Goal: Task Accomplishment & Management: Complete application form

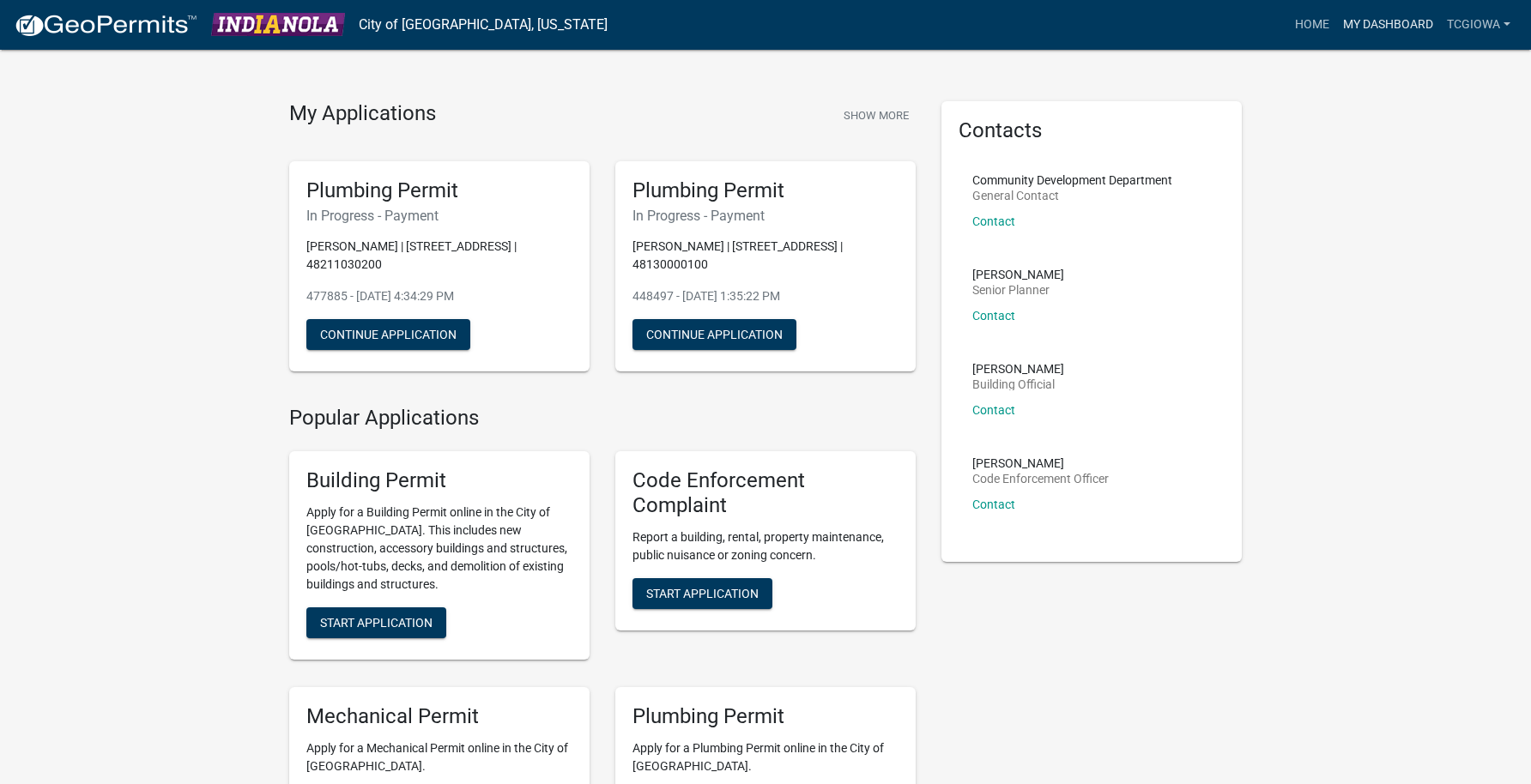
click at [1368, 25] on link "My Dashboard" at bounding box center [1388, 24] width 104 height 32
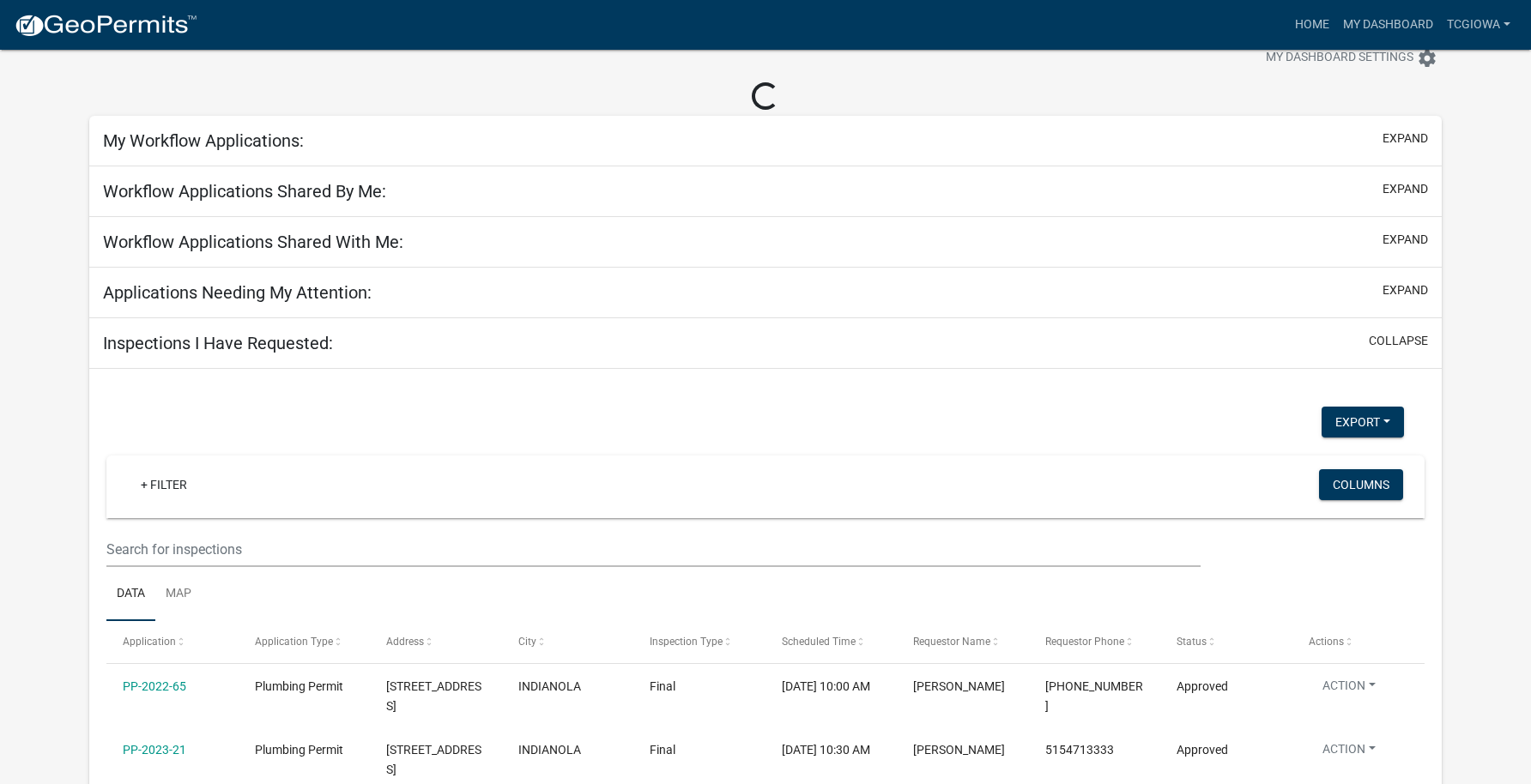
scroll to position [72, 0]
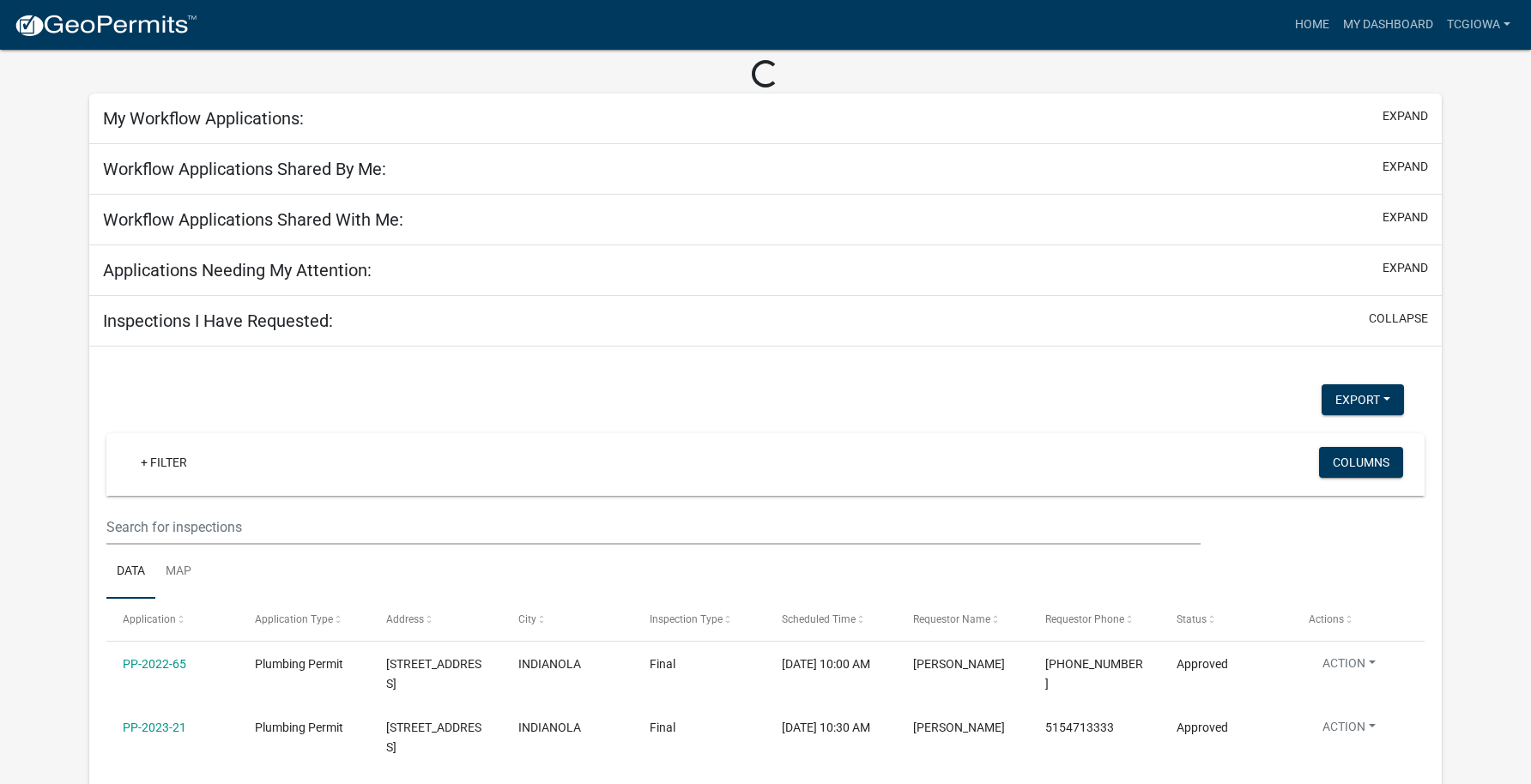
select select "3: 100"
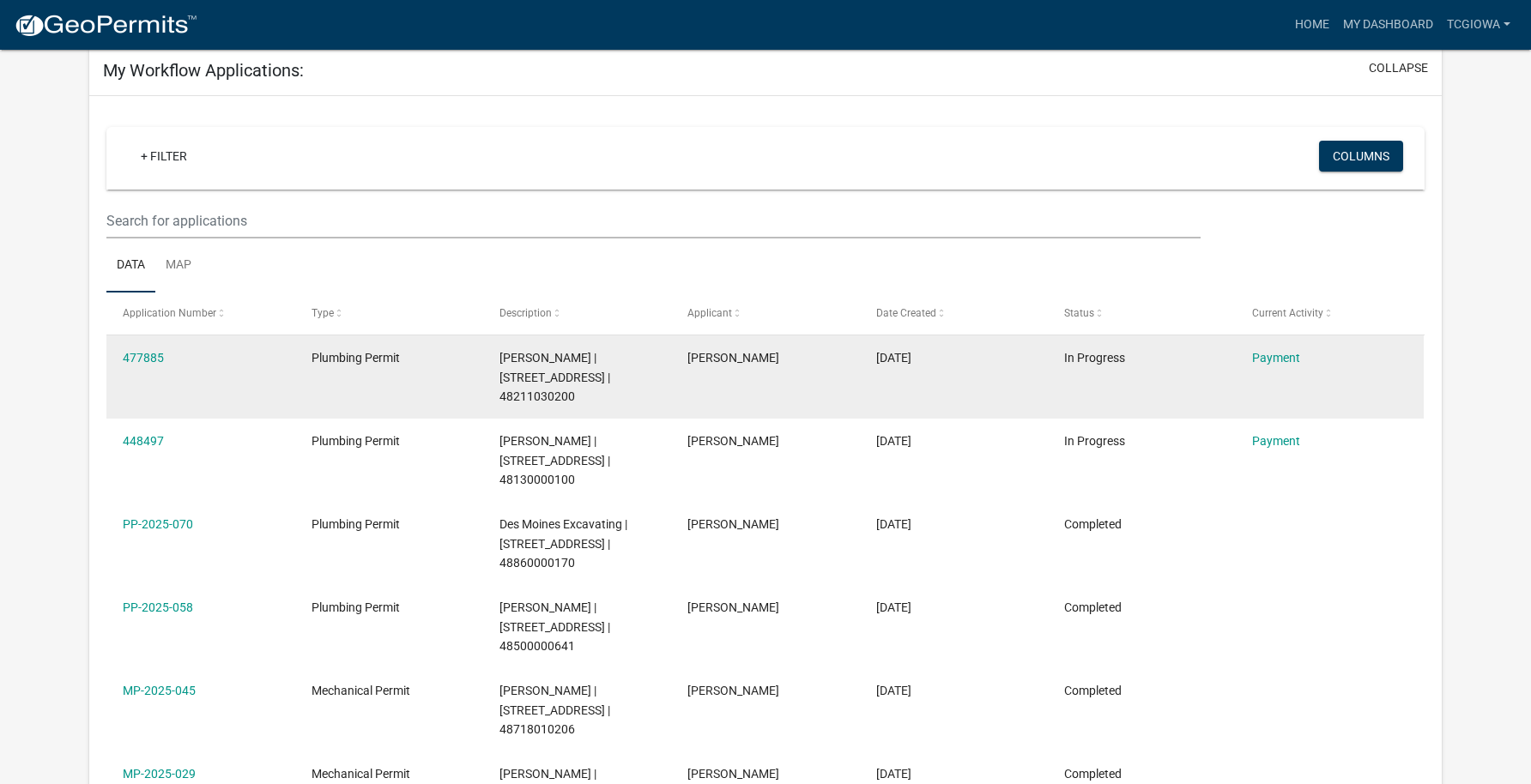
scroll to position [91, 0]
click at [1292, 355] on link "Payment" at bounding box center [1276, 357] width 48 height 14
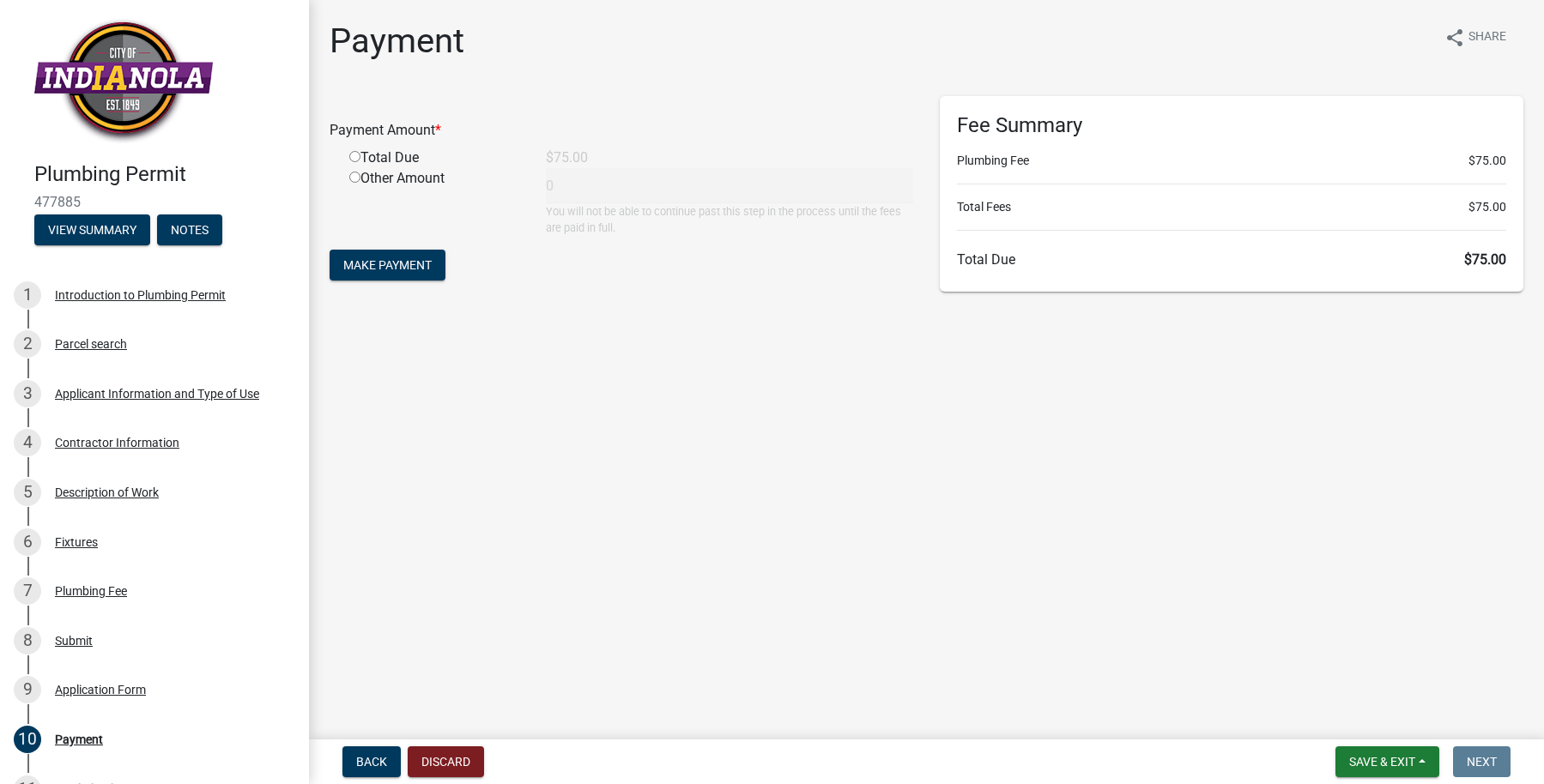
click at [351, 156] on input "radio" at bounding box center [355, 156] width 11 height 11
radio input "true"
type input "75"
click at [370, 272] on span "Make Payment" at bounding box center [387, 265] width 88 height 14
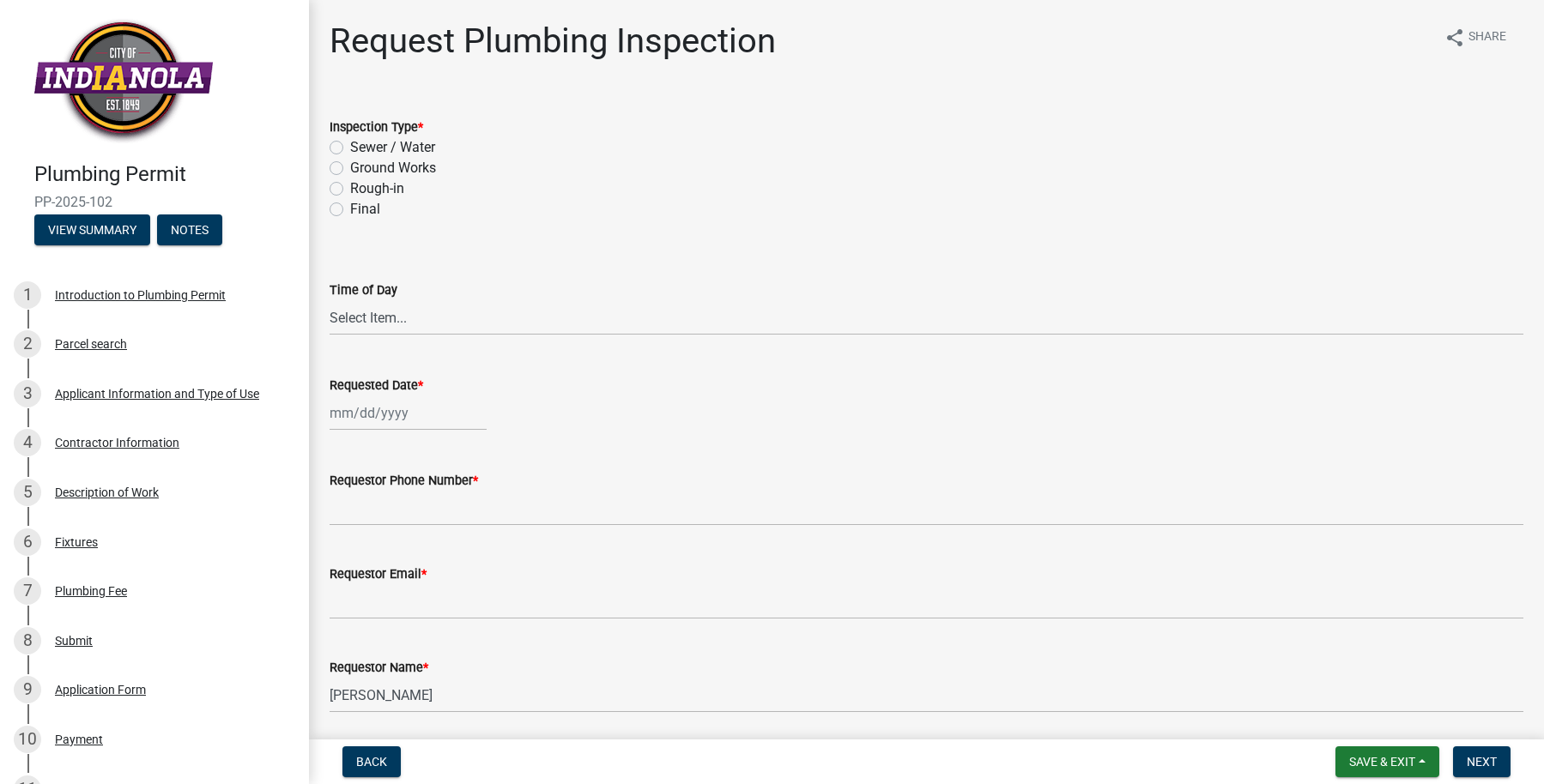
scroll to position [3, 0]
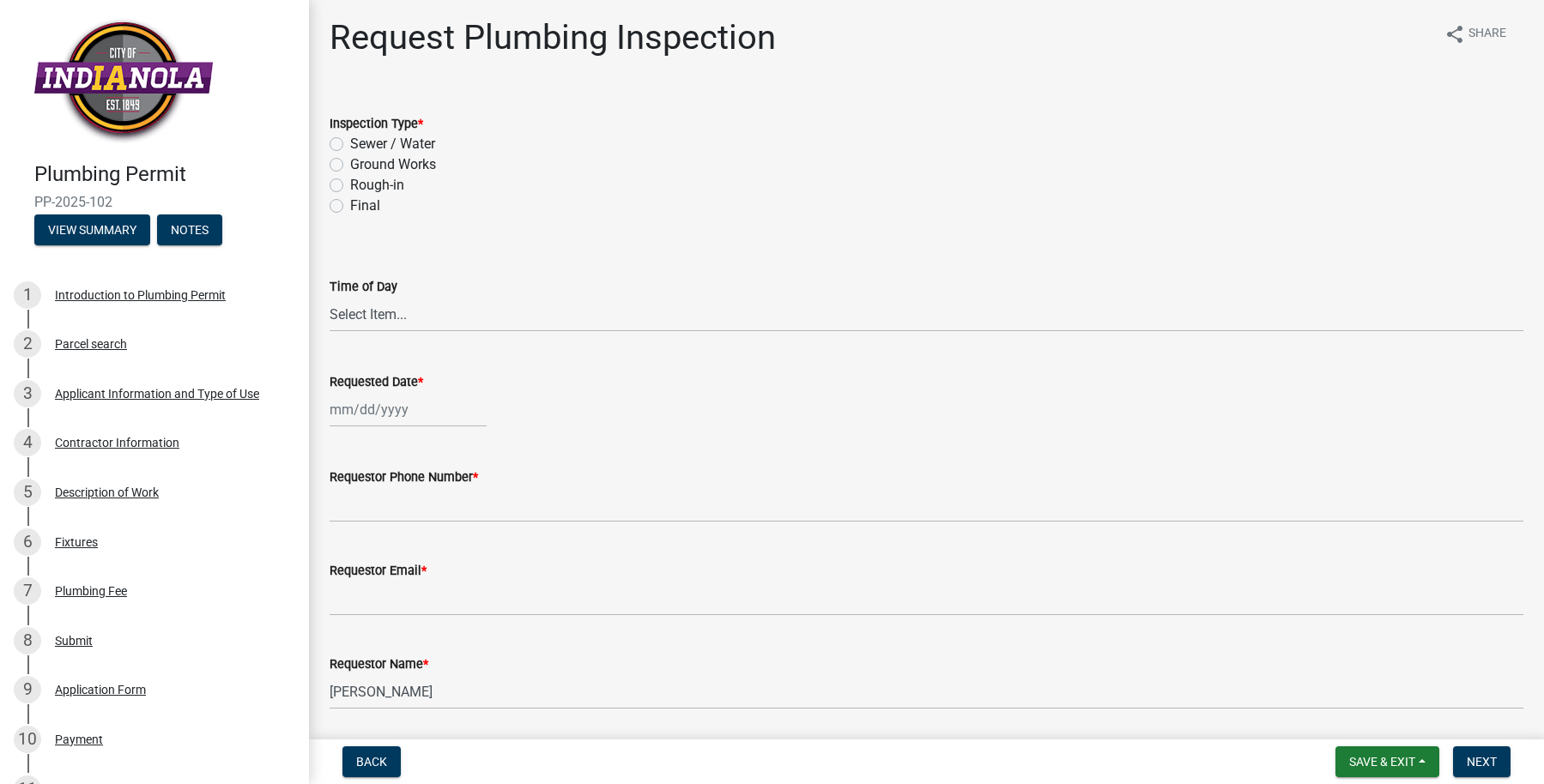
click at [350, 143] on label "Sewer / Water" at bounding box center [392, 144] width 85 height 21
click at [350, 143] on input "Sewer / Water" at bounding box center [355, 139] width 11 height 11
radio input "true"
click at [350, 200] on label "Final" at bounding box center [365, 206] width 30 height 21
click at [350, 200] on input "Final" at bounding box center [355, 201] width 11 height 11
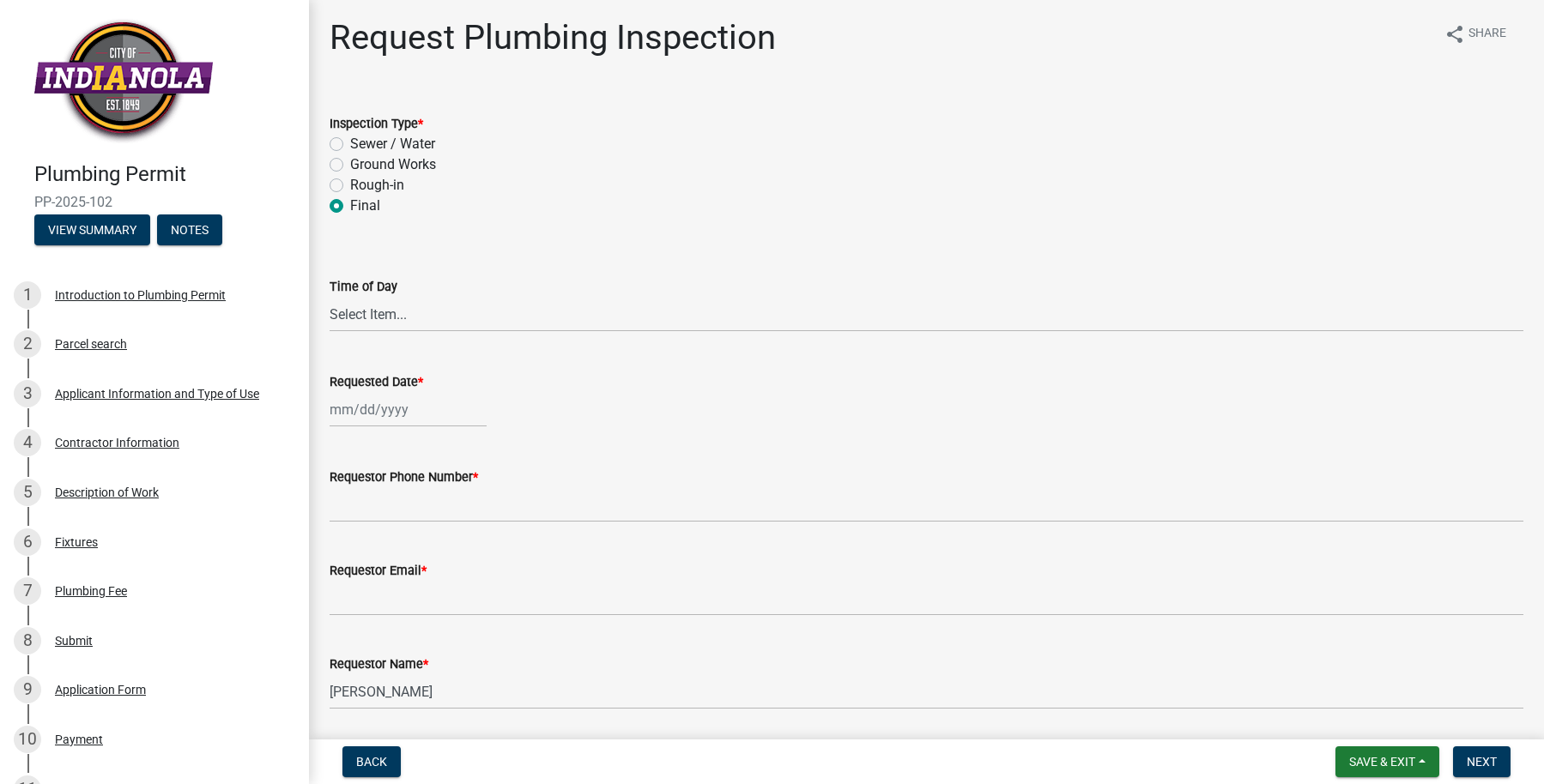
radio input "true"
click at [350, 145] on label "Sewer / Water" at bounding box center [392, 144] width 85 height 21
click at [350, 145] on input "Sewer / Water" at bounding box center [355, 139] width 11 height 11
radio input "true"
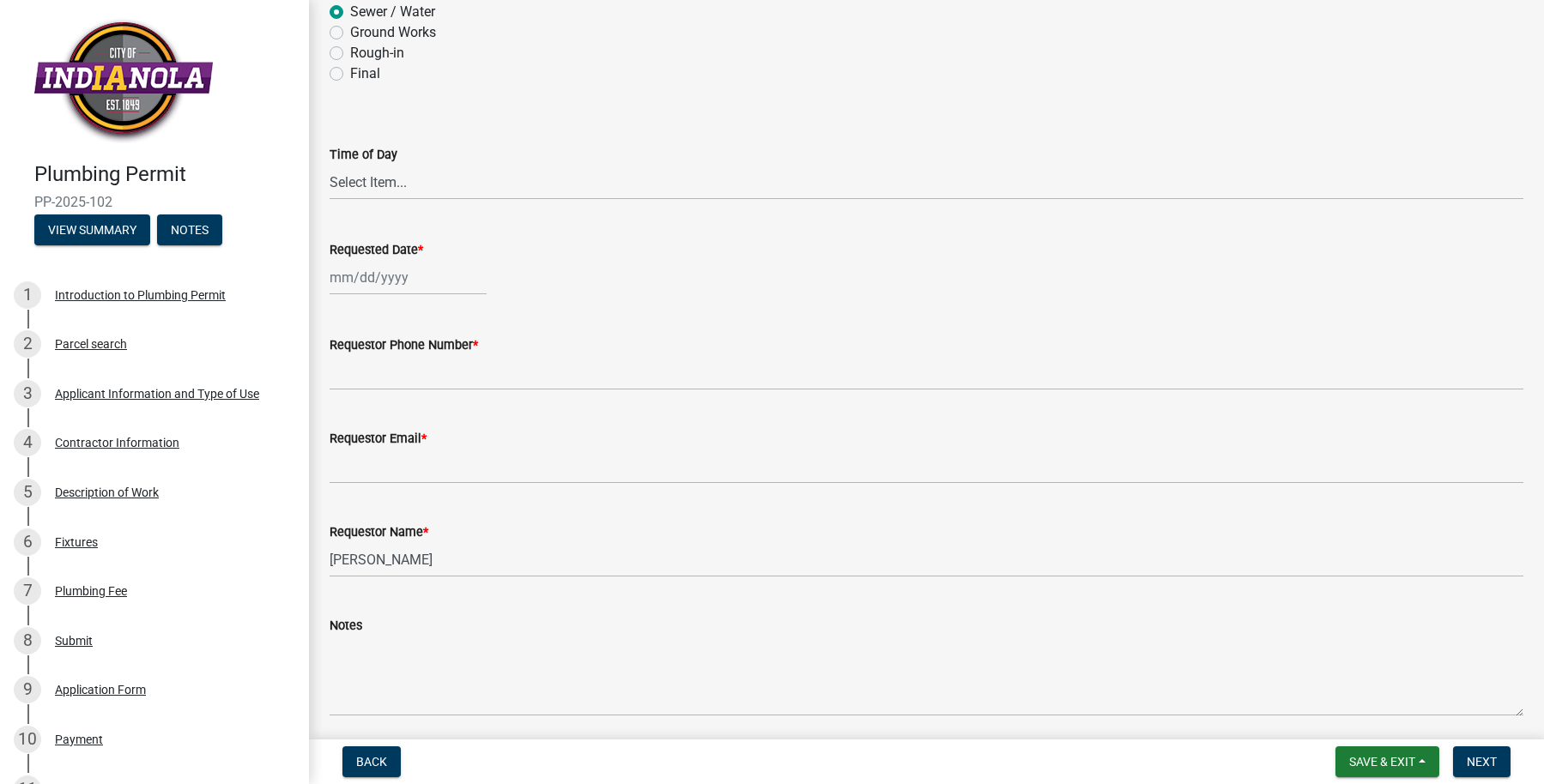
scroll to position [198, 0]
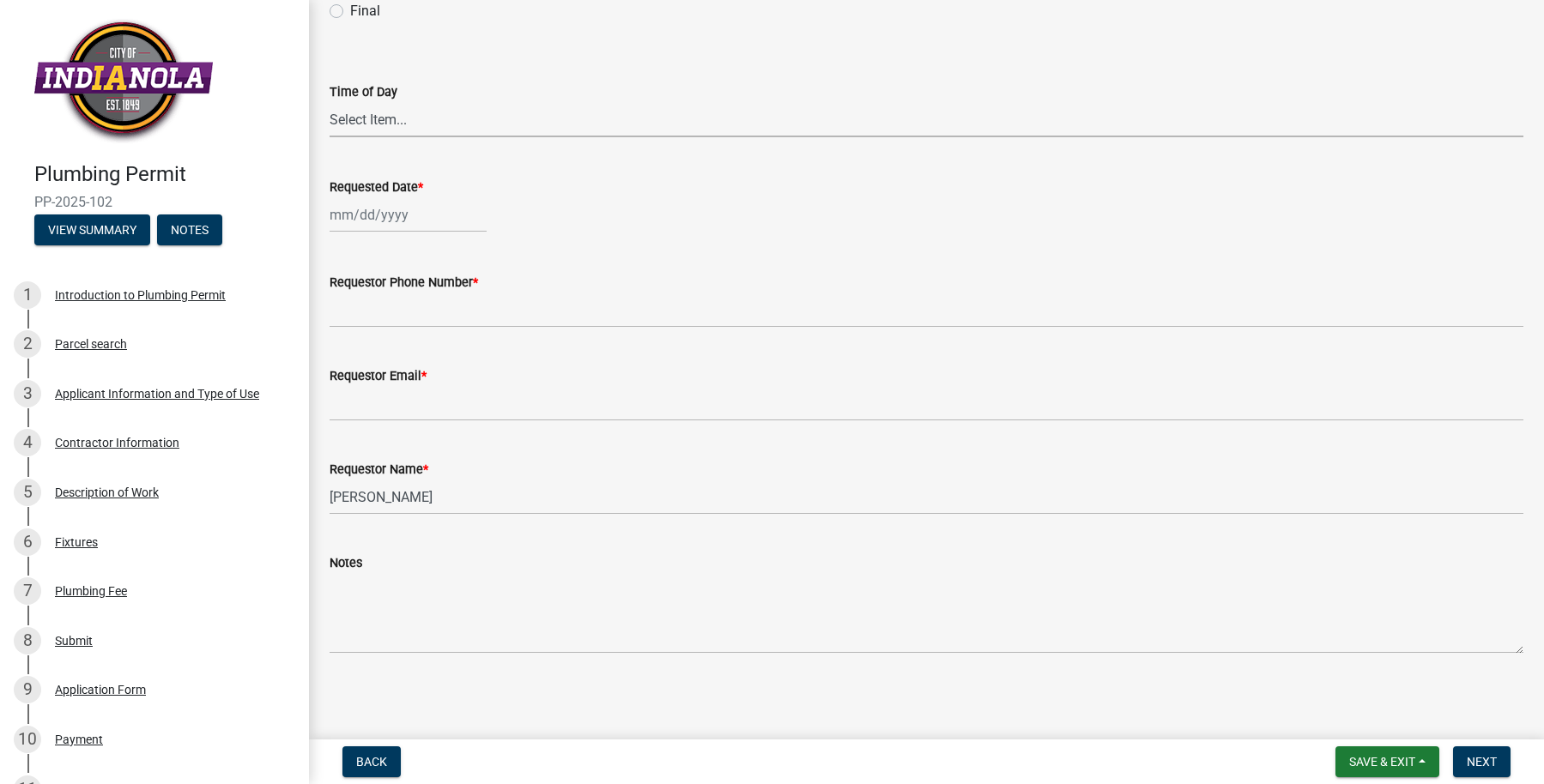
click at [428, 123] on select "Select Item... AM PM" at bounding box center [926, 120] width 1194 height 35
click at [329, 102] on select "Select Item... AM PM" at bounding box center [926, 120] width 1194 height 35
select select "90b36dbe-a3c5-433e-a0e2-0f20ac40aee5"
click at [396, 215] on div at bounding box center [408, 215] width 157 height 35
select select "9"
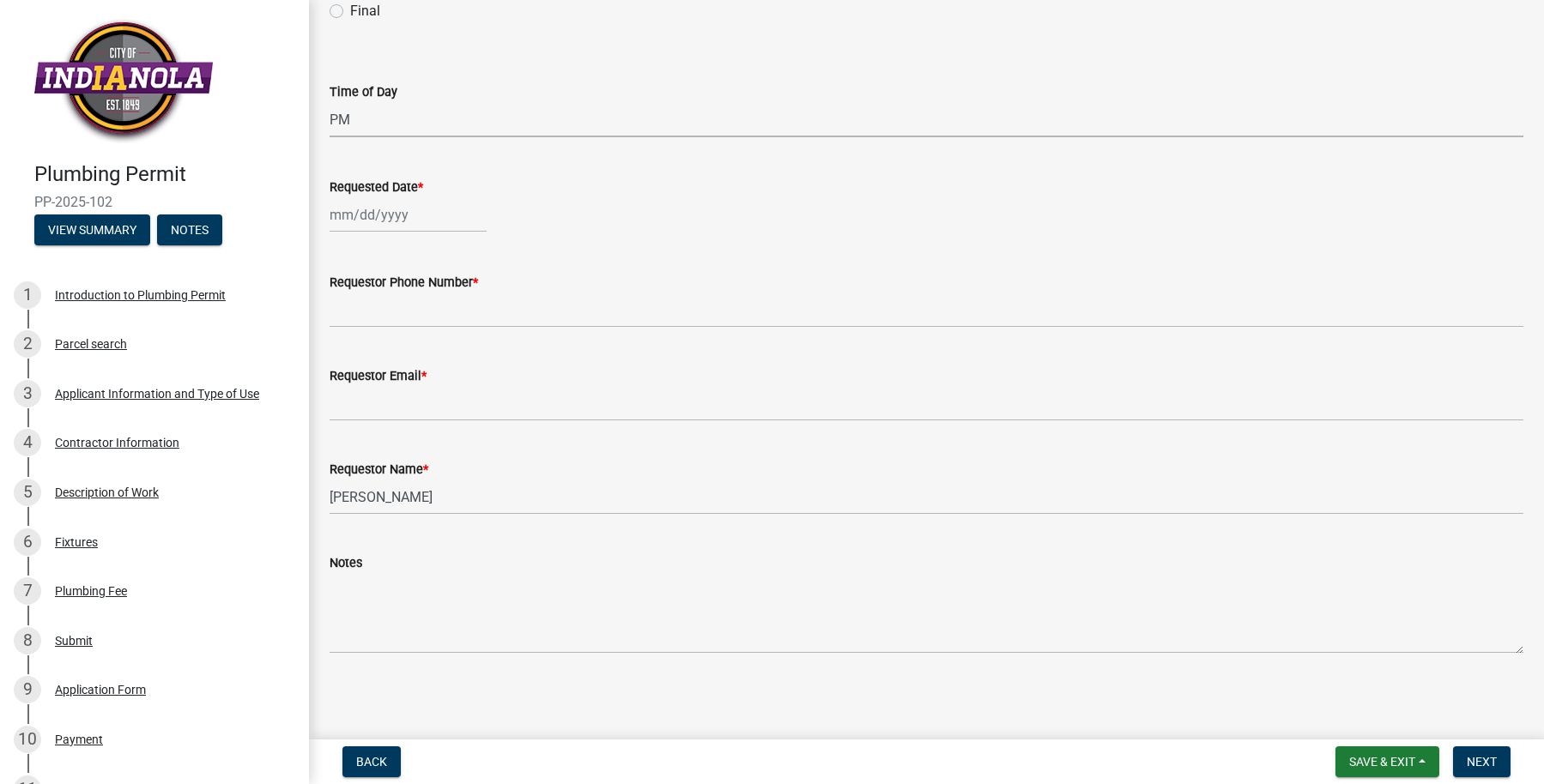
select select "2025"
click at [382, 358] on div "16" at bounding box center [374, 361] width 27 height 27
type input "09/16/2025"
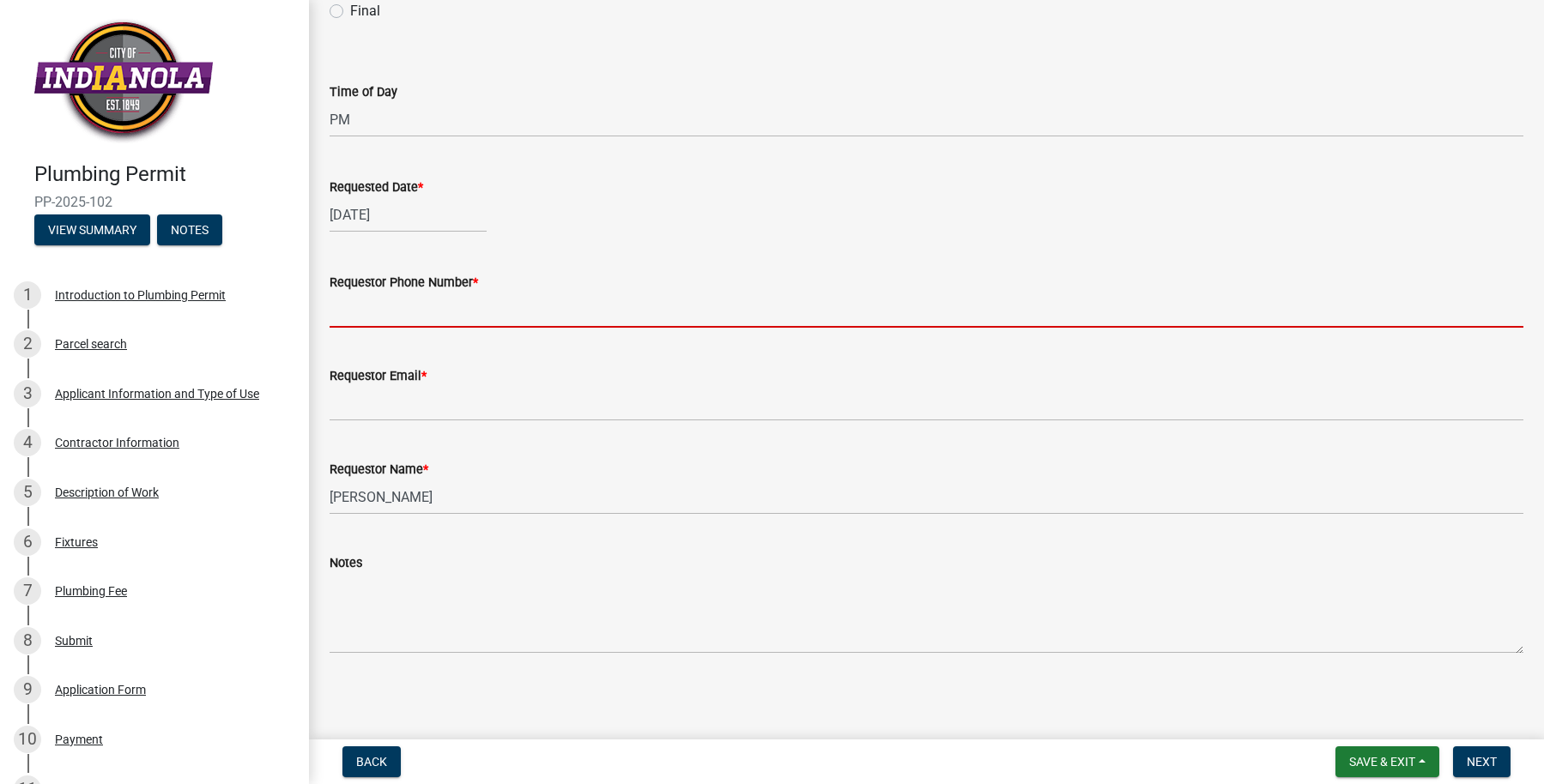
click at [391, 298] on input "Requestor Phone Number *" at bounding box center [926, 310] width 1194 height 35
type input "5154713333"
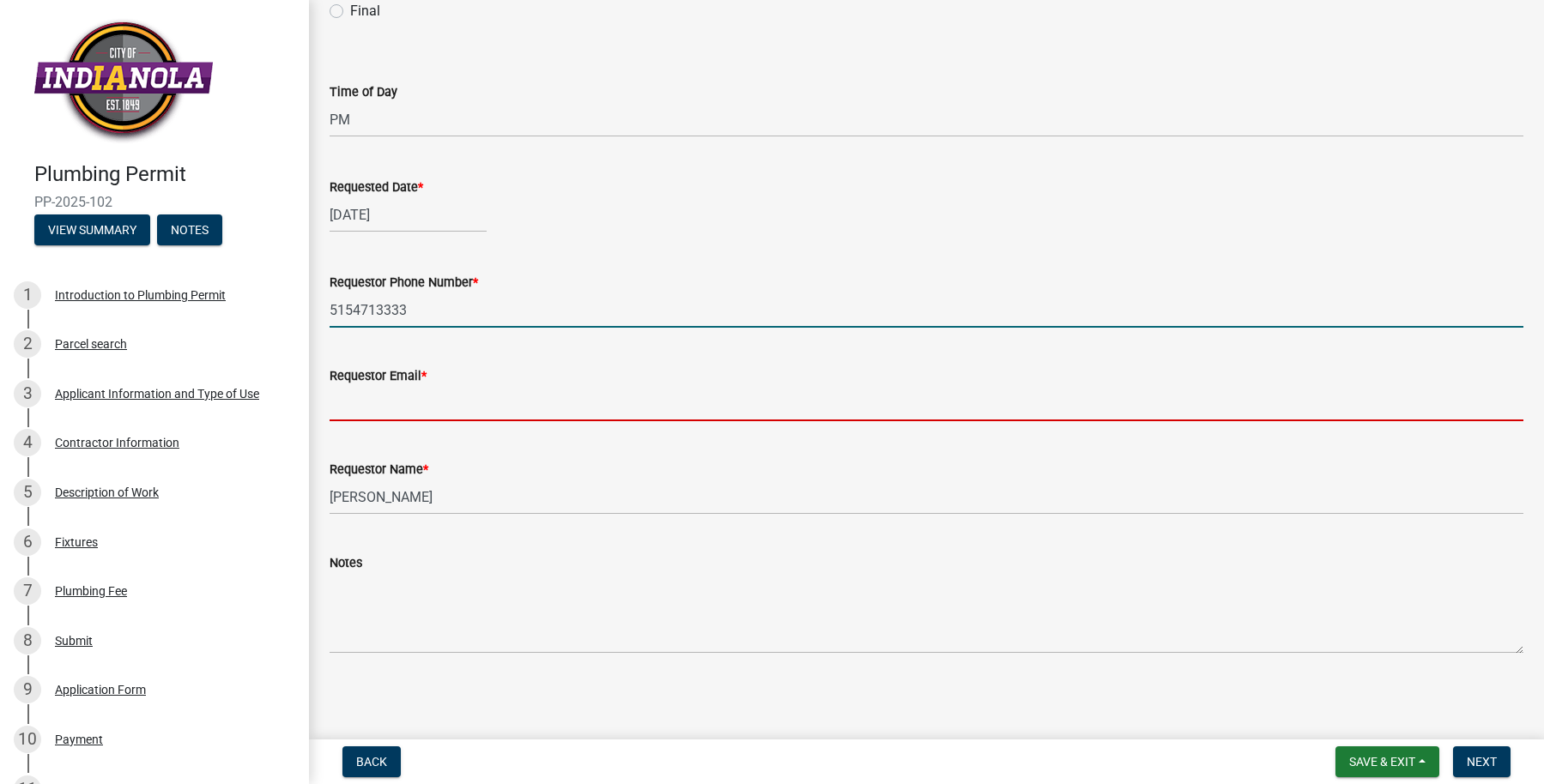
click at [374, 405] on input "Requestor Email *" at bounding box center [926, 403] width 1194 height 35
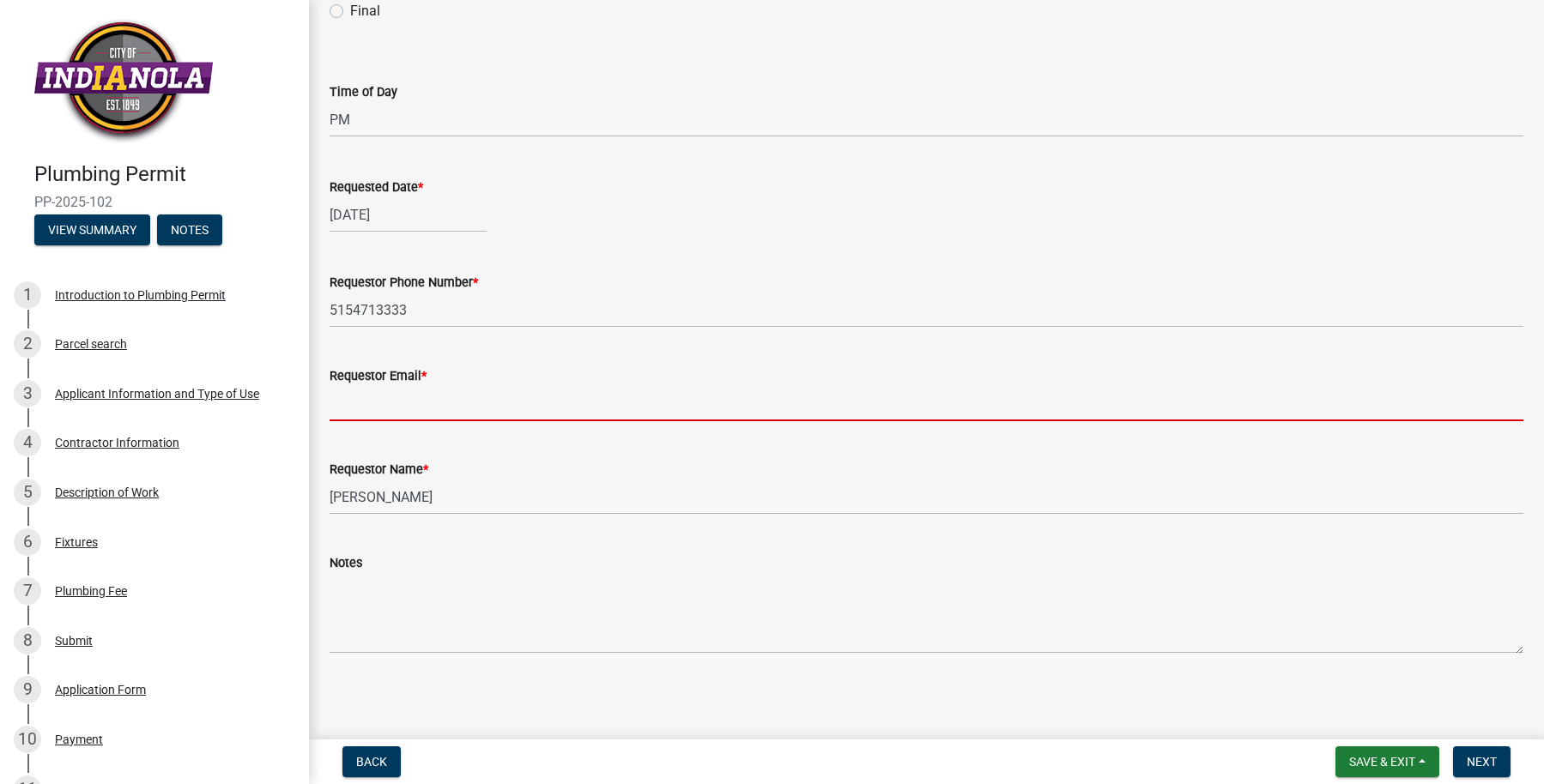
type input "dispatch@tcgiowa.com"
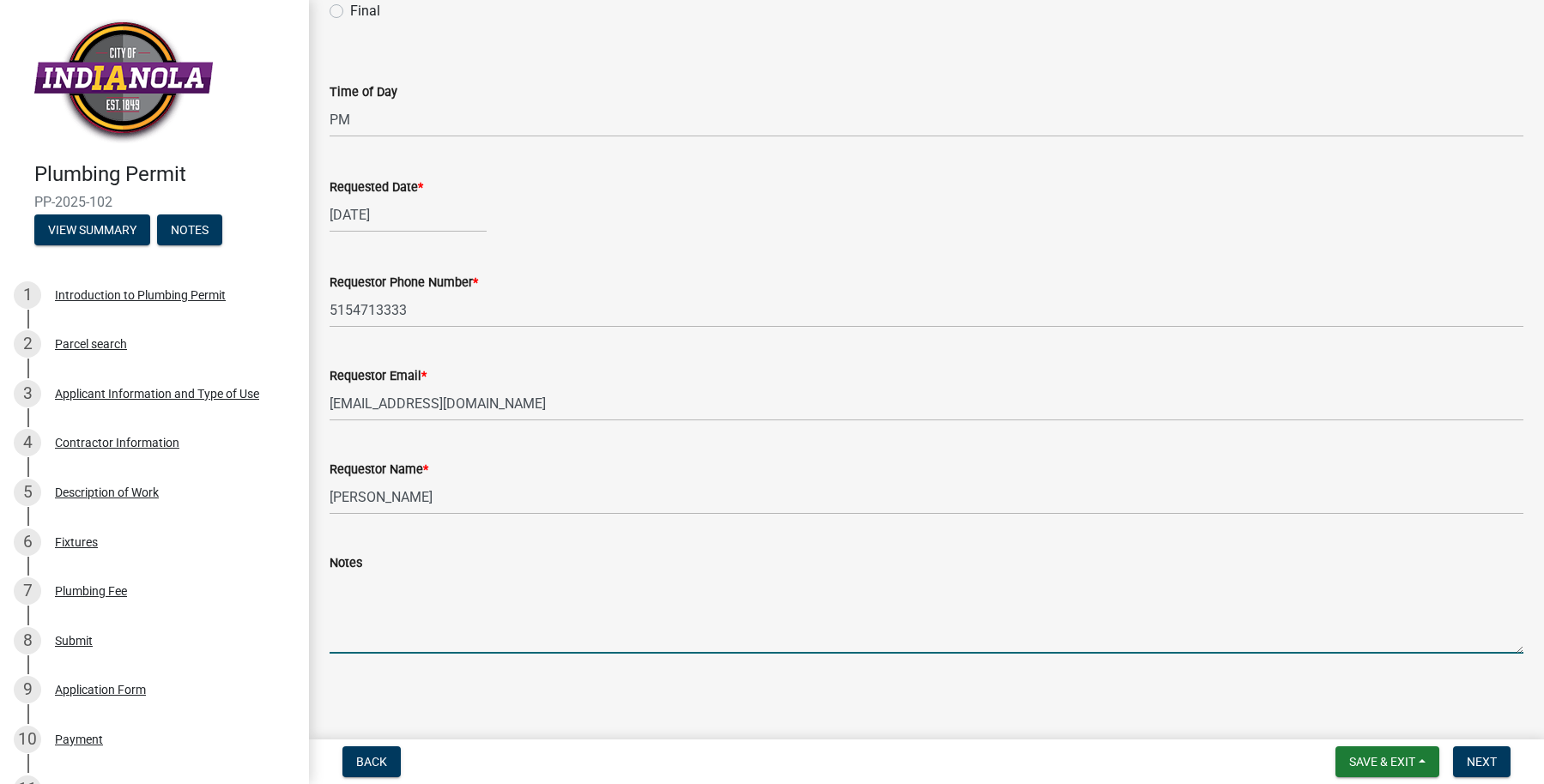
click at [406, 609] on textarea "Notes" at bounding box center [926, 613] width 1194 height 80
click at [434, 636] on textarea "Requesting" at bounding box center [926, 611] width 1194 height 80
click at [574, 598] on textarea "Requesting inspection for 2:30pm" at bounding box center [926, 611] width 1194 height 80
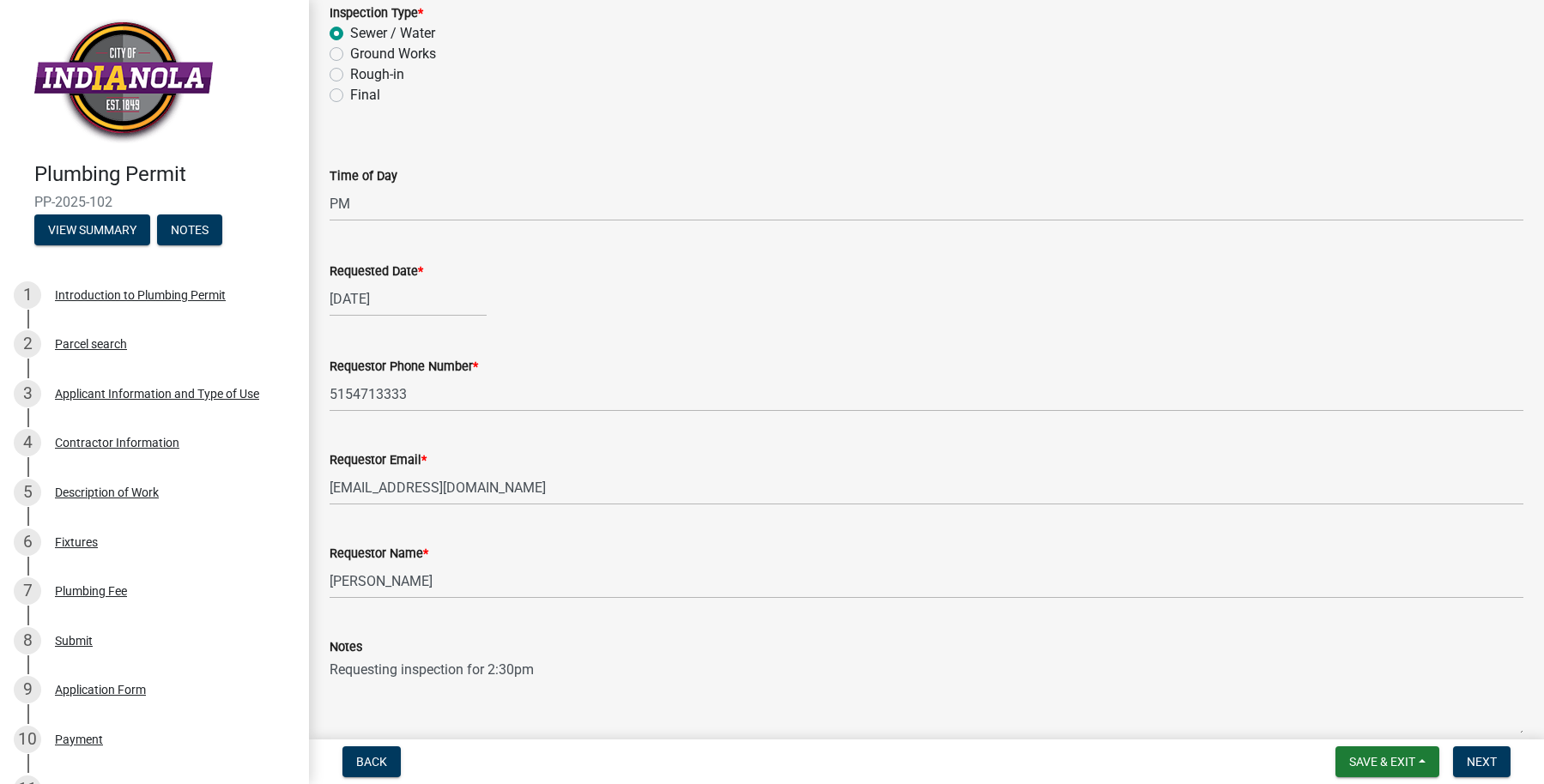
scroll to position [0, 0]
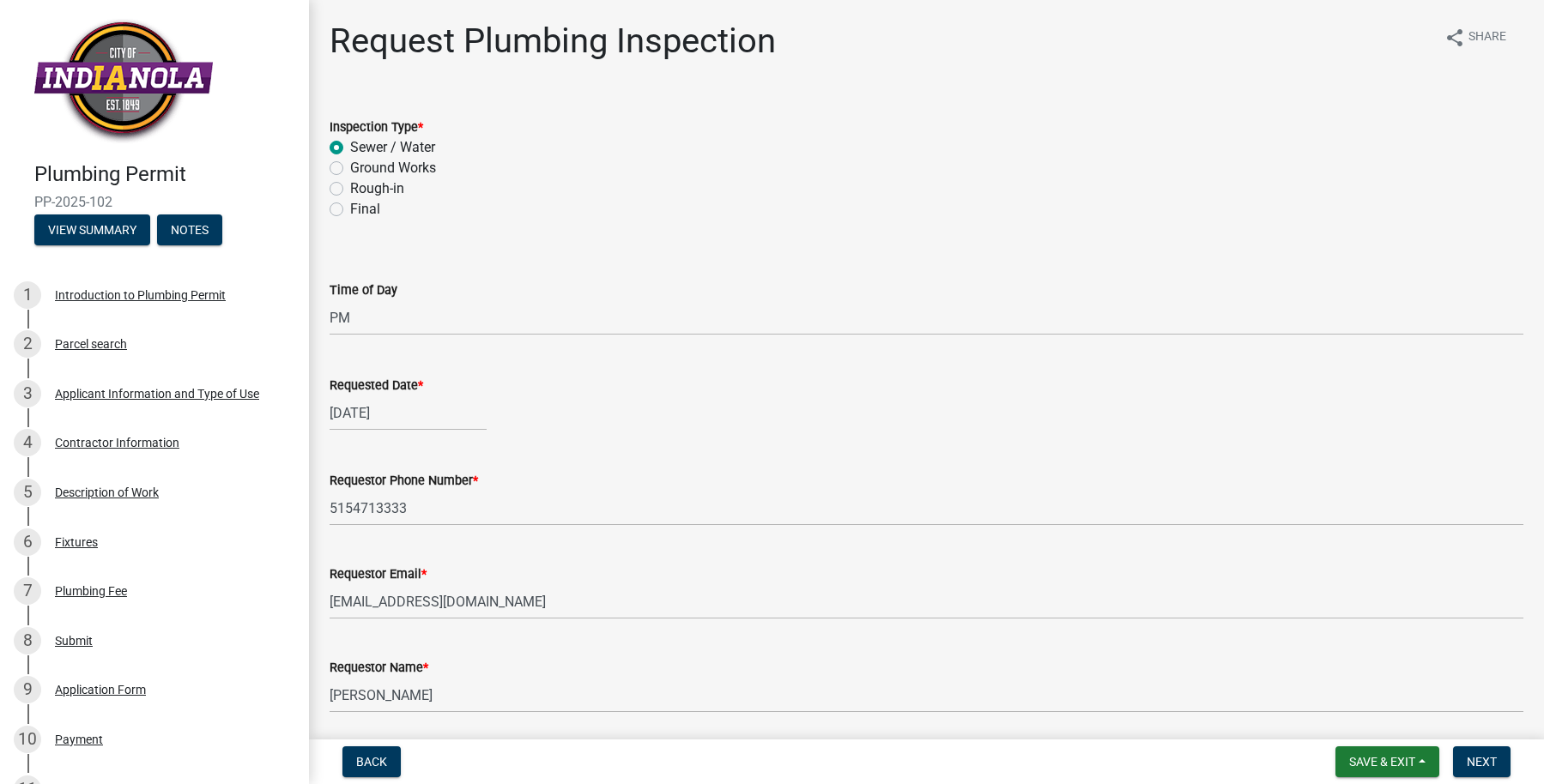
type textarea "Requesting inspection for 2:30pm"
click at [362, 204] on label "Final" at bounding box center [365, 210] width 30 height 21
click at [362, 204] on input "Final" at bounding box center [355, 204] width 11 height 11
radio input "true"
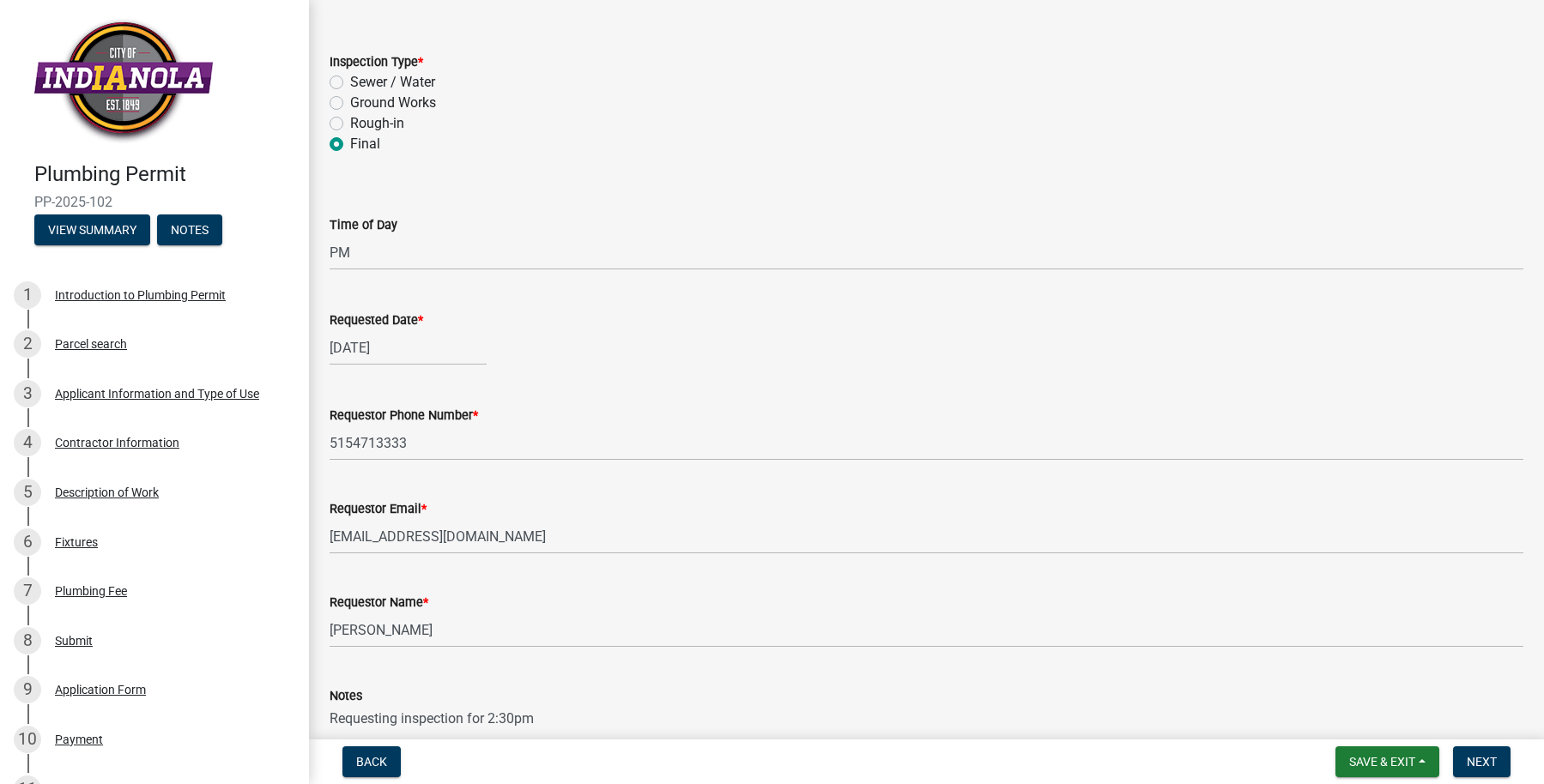
scroll to position [200, 0]
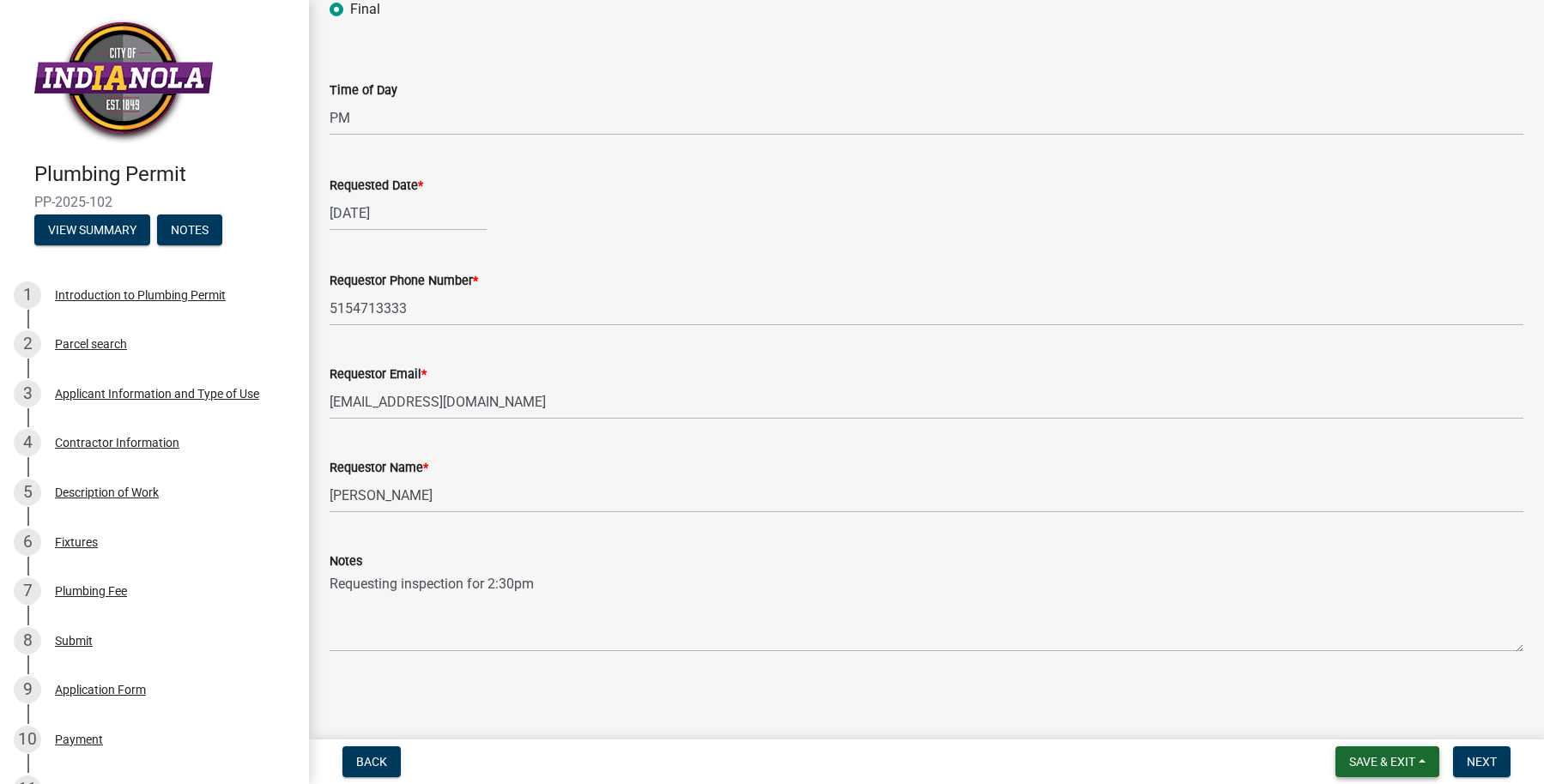
drag, startPoint x: 1349, startPoint y: 755, endPoint x: 1374, endPoint y: 762, distance: 26.0
click at [1349, 755] on span "Save & Exit" at bounding box center [1382, 762] width 66 height 14
click at [1349, 717] on button "Save & Exit" at bounding box center [1370, 717] width 137 height 41
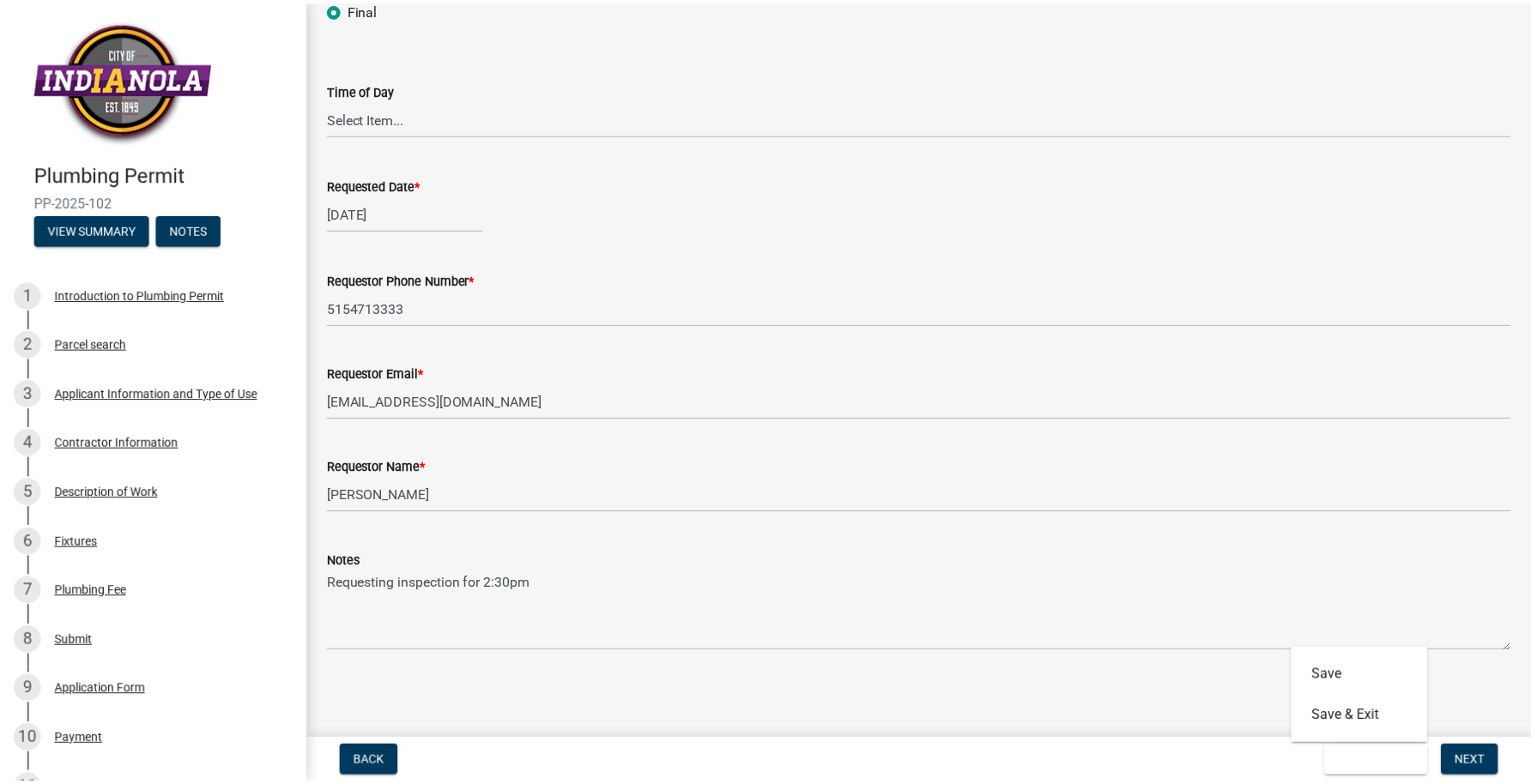
scroll to position [0, 0]
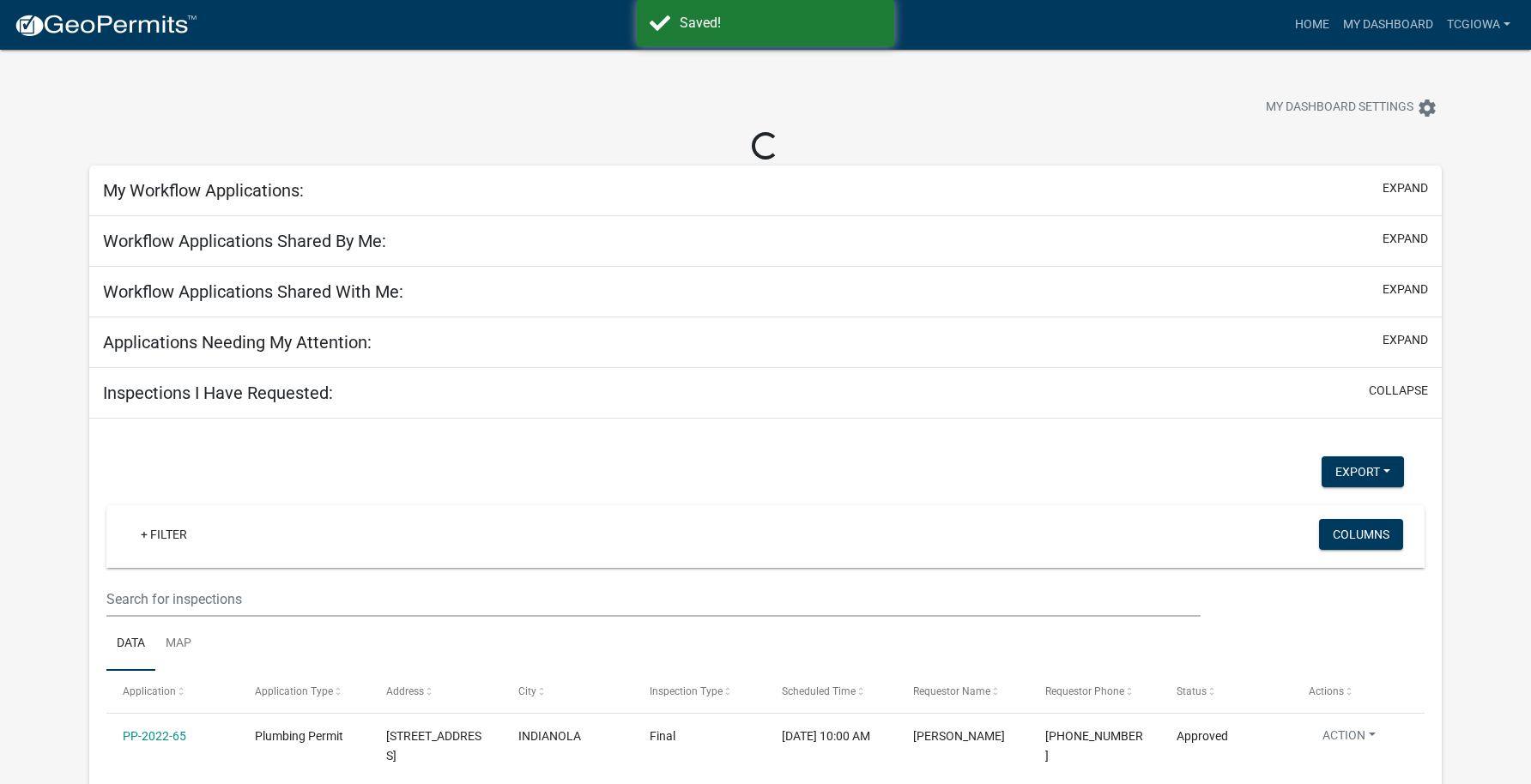
select select "3: 100"
